Goal: Complete application form

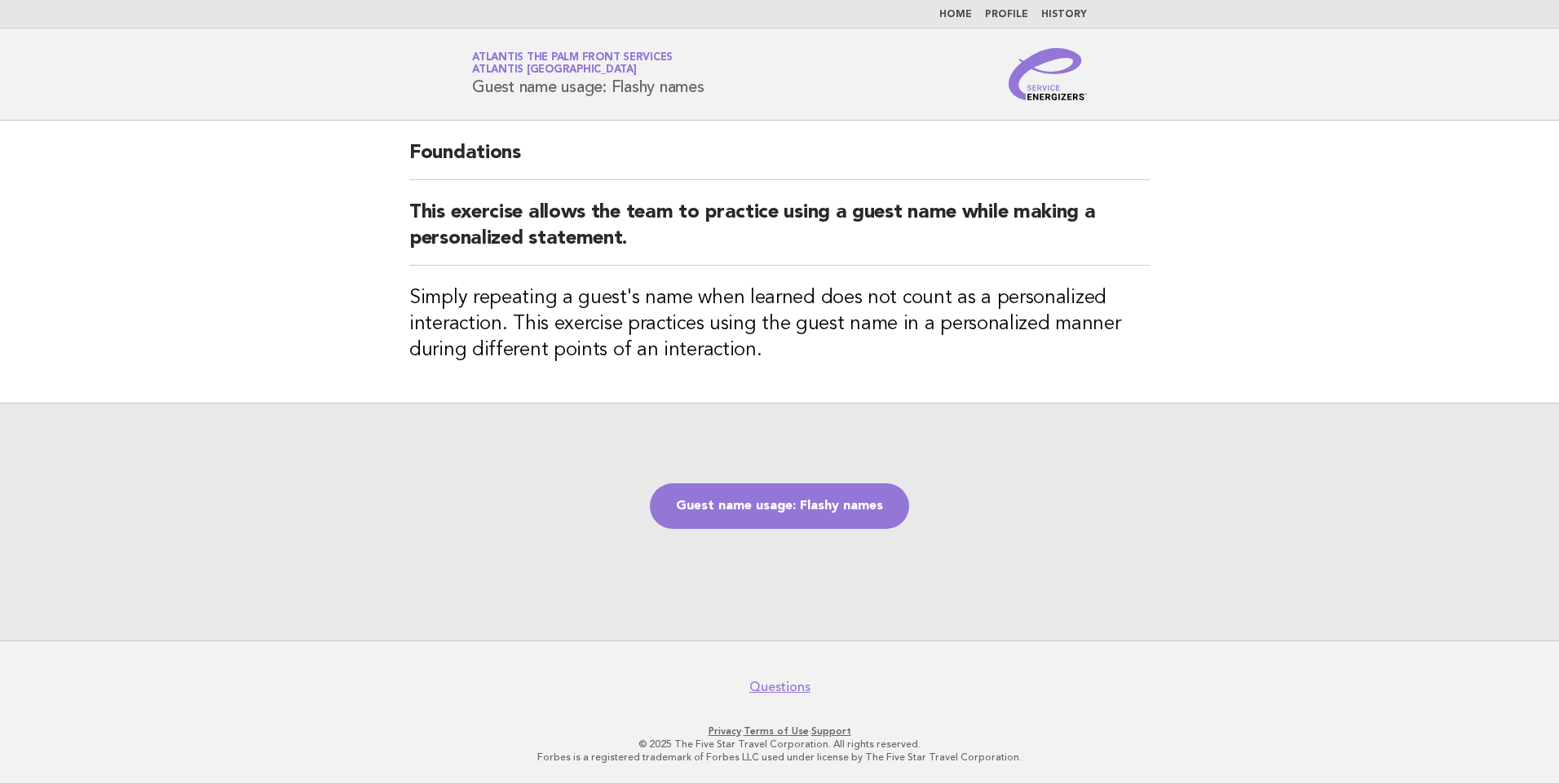
click at [1126, 464] on div "Guest name usage: Flashy names" at bounding box center [780, 521] width 1559 height 238
click at [753, 508] on link "Guest name usage: Flashy names" at bounding box center [780, 506] width 259 height 46
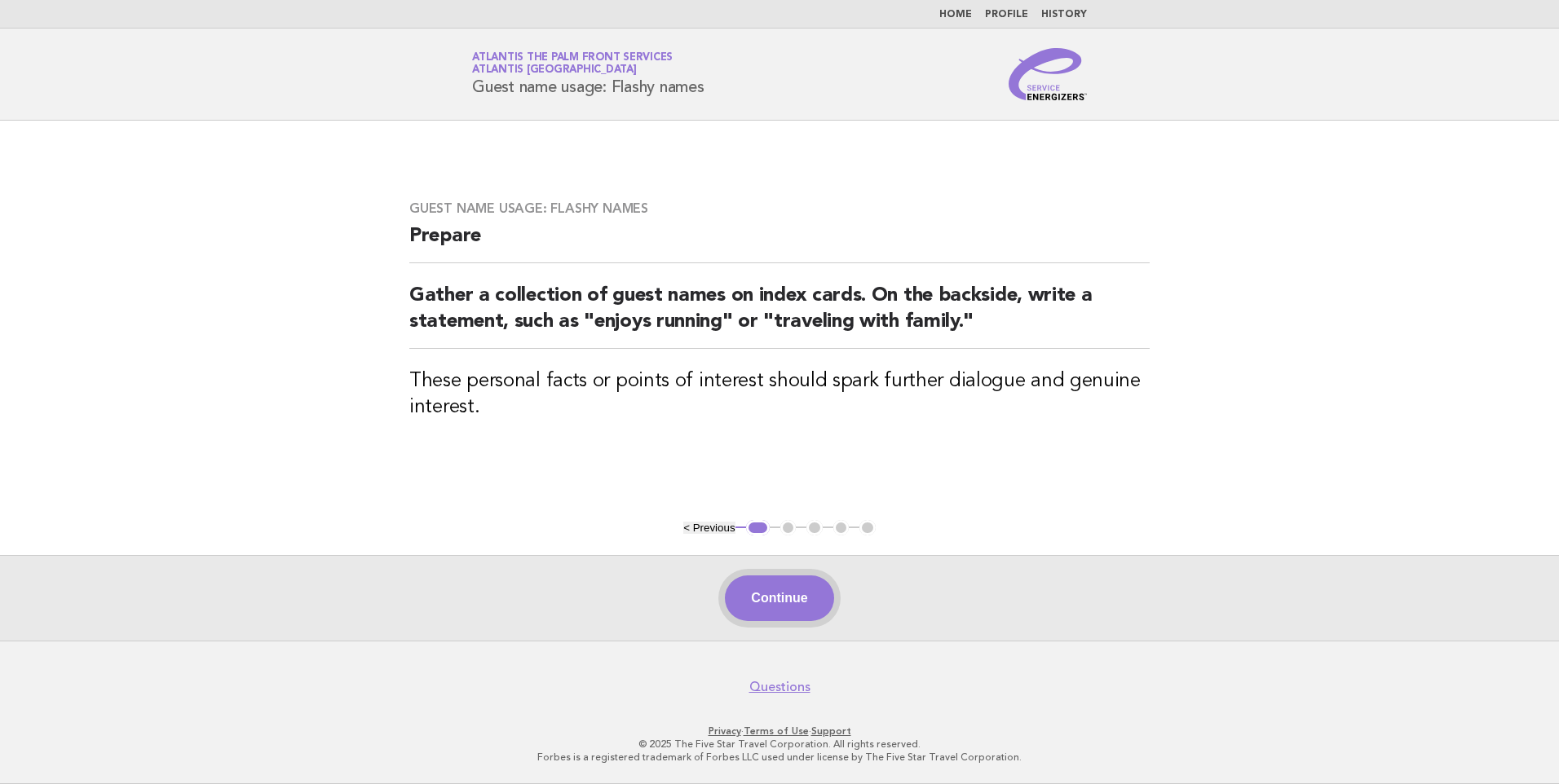
click at [801, 596] on button "Continue" at bounding box center [779, 598] width 109 height 46
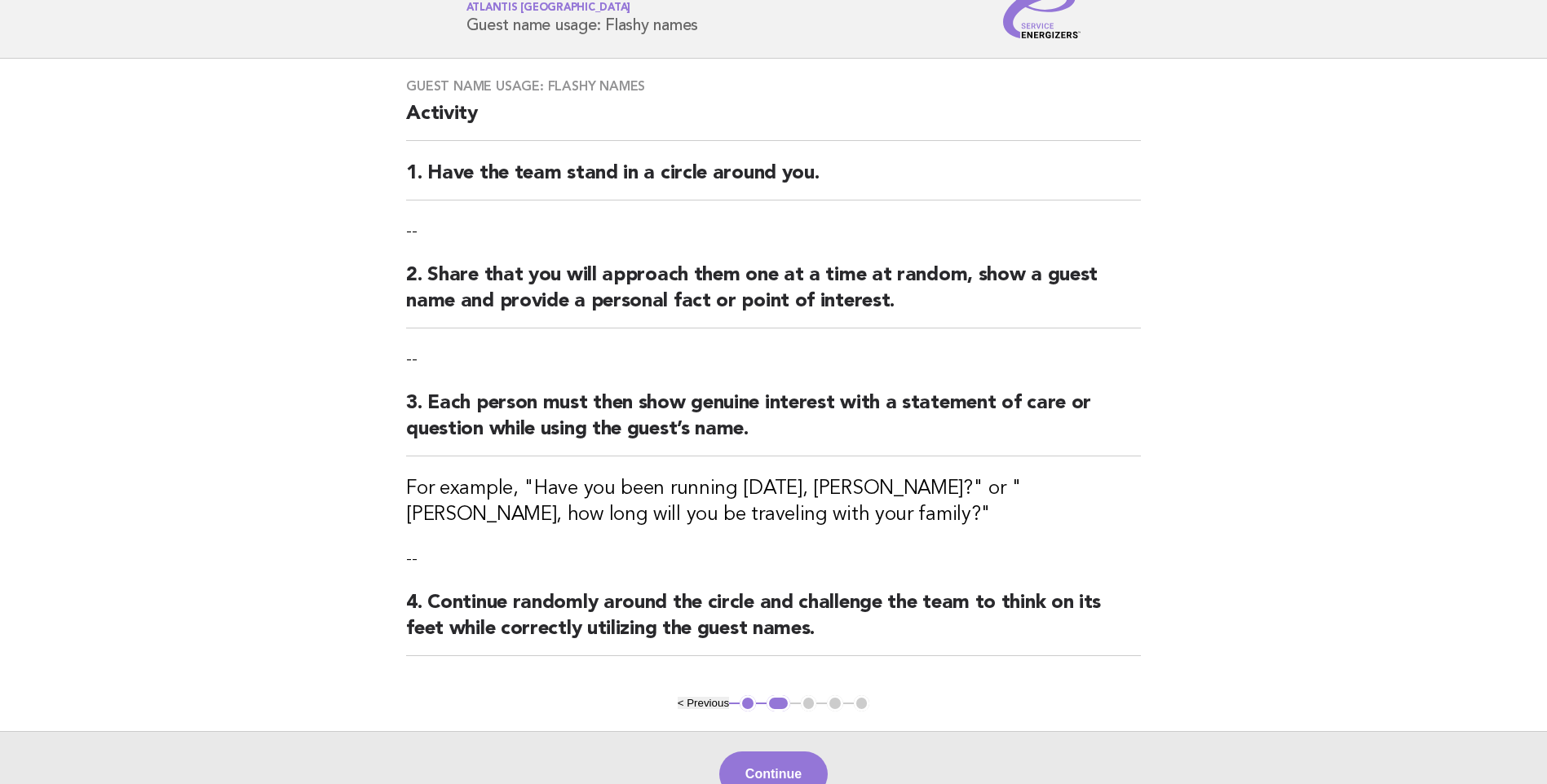
scroll to position [237, 0]
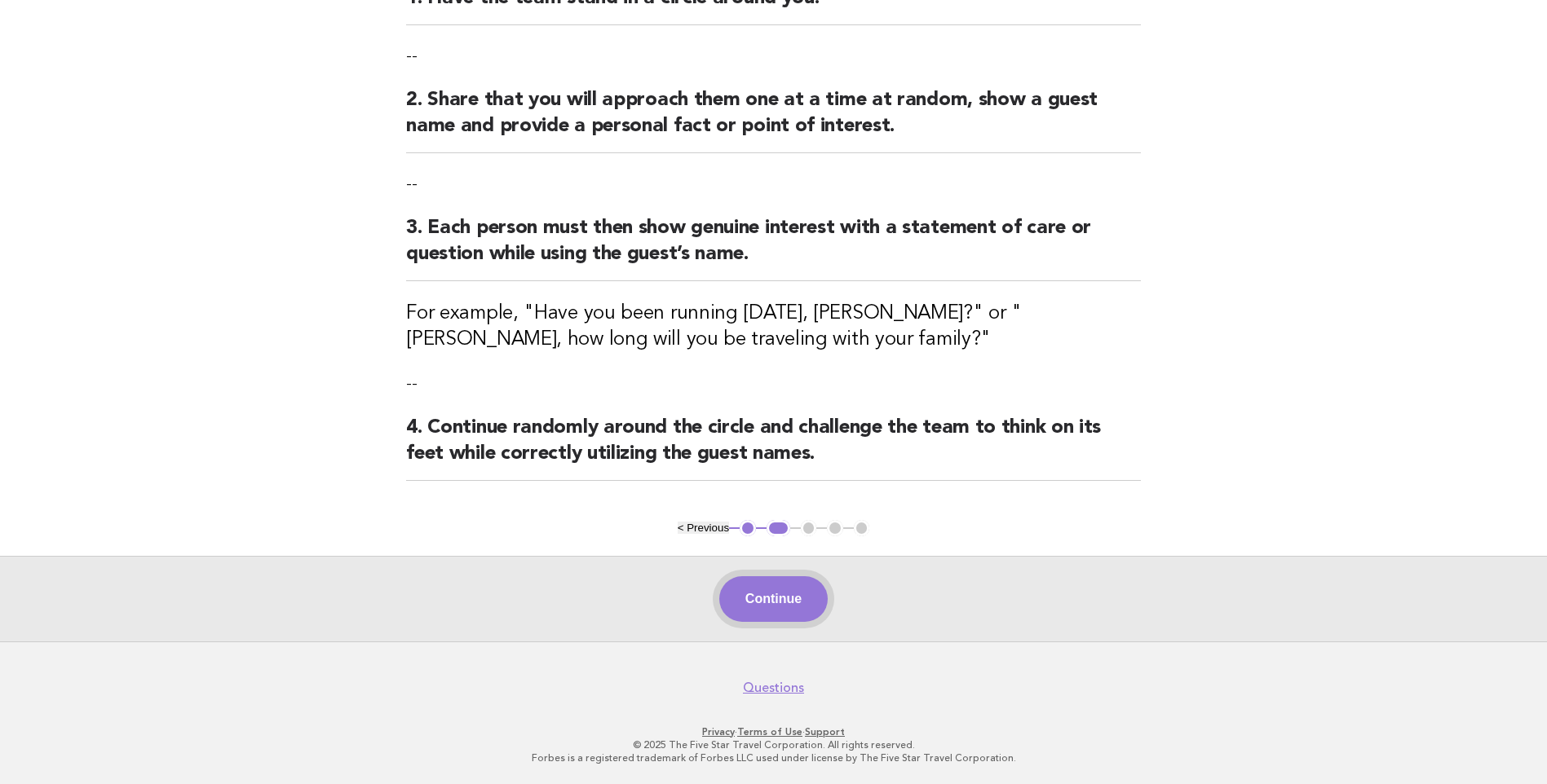
click at [793, 598] on button "Continue" at bounding box center [773, 599] width 109 height 46
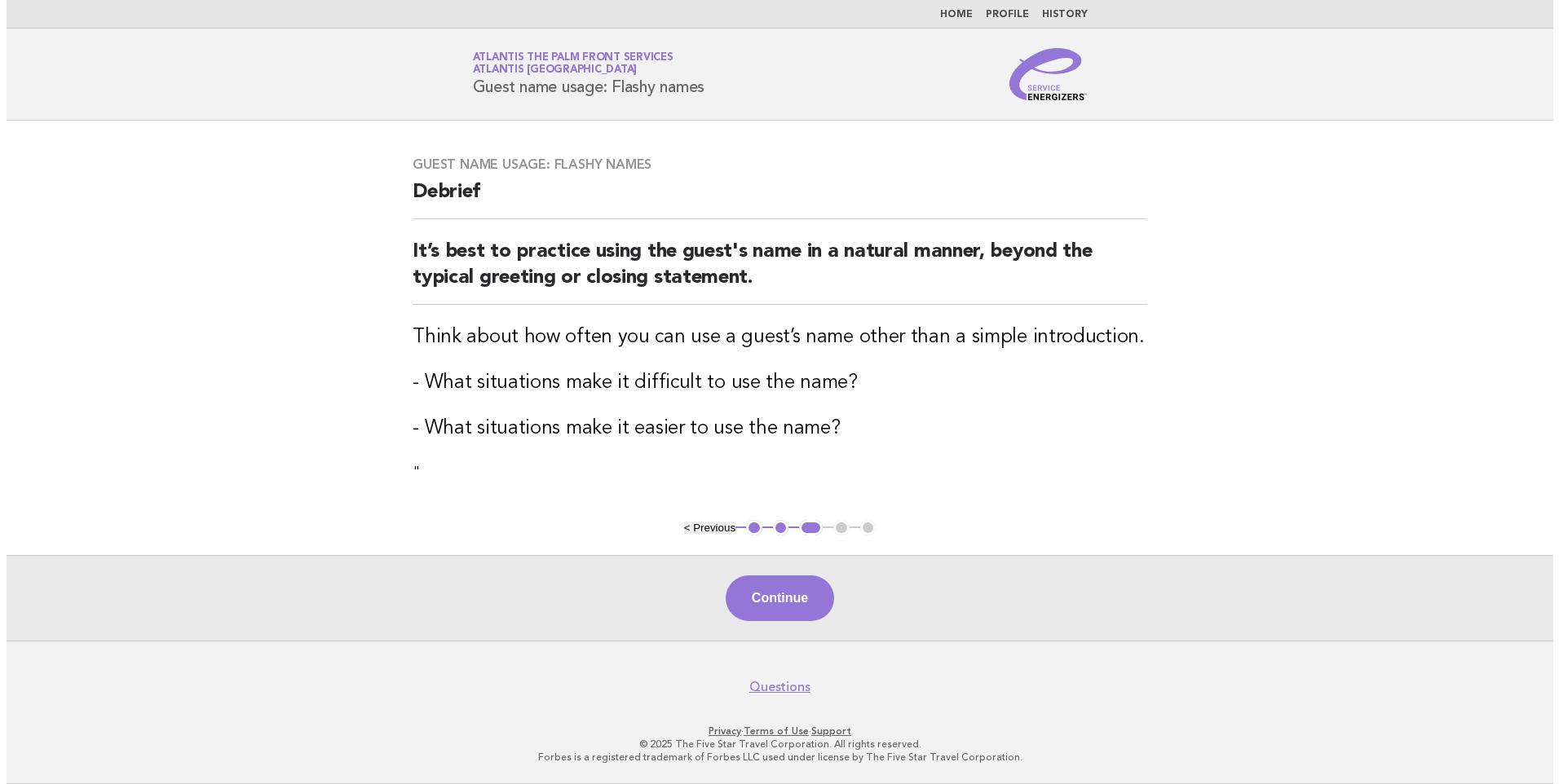
scroll to position [0, 0]
click at [783, 604] on button "Continue" at bounding box center [779, 598] width 109 height 46
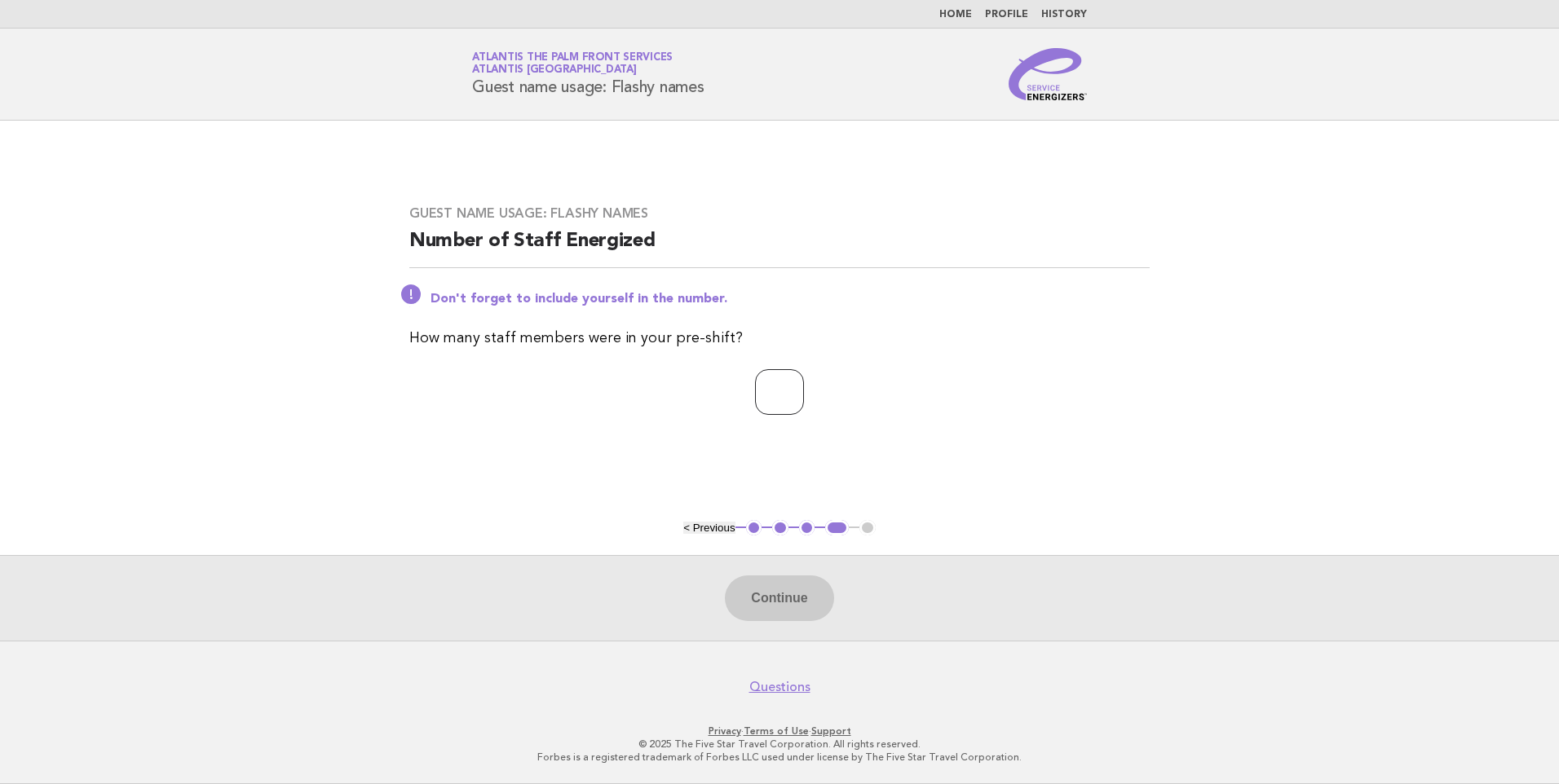
click at [781, 387] on input "number" at bounding box center [780, 392] width 49 height 46
type input "*"
click at [774, 588] on button "Continue" at bounding box center [779, 598] width 109 height 46
